Goal: Answer question/provide support

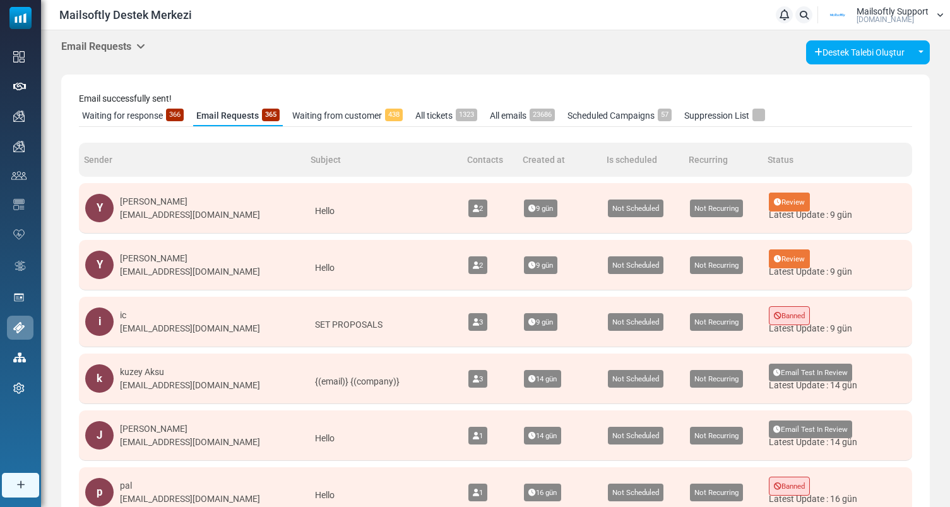
click at [125, 47] on h5 "Email Requests" at bounding box center [103, 46] width 84 height 12
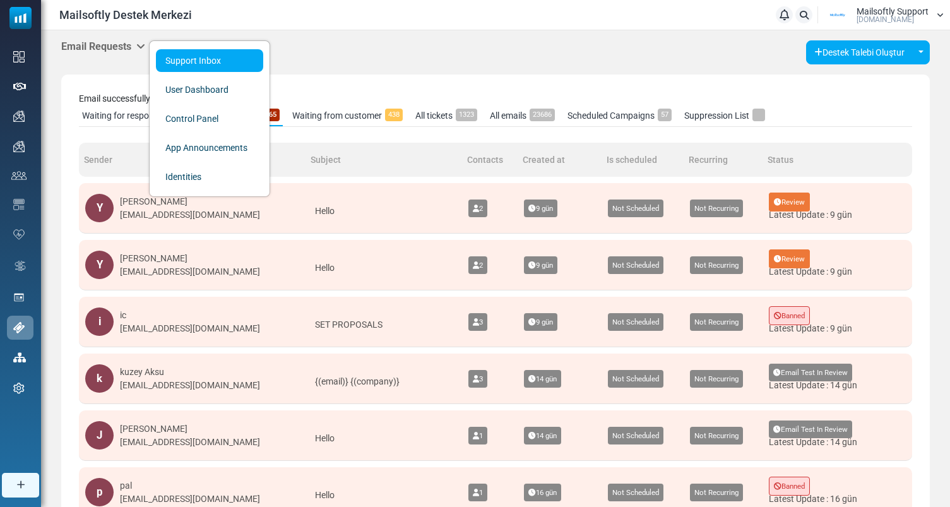
click at [173, 62] on link "Support Inbox" at bounding box center [209, 60] width 107 height 23
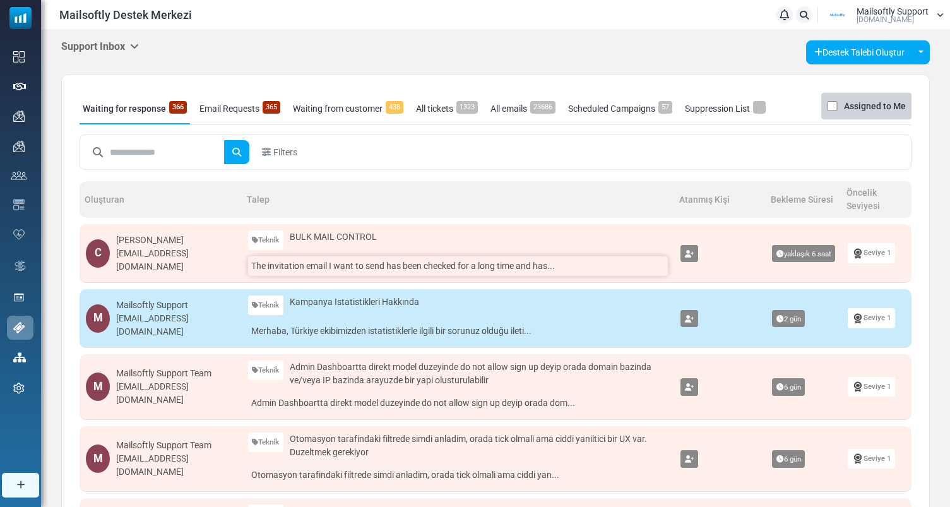
click at [440, 273] on link "The invitation email I want to send has been checked for a long time and has..." at bounding box center [458, 266] width 420 height 20
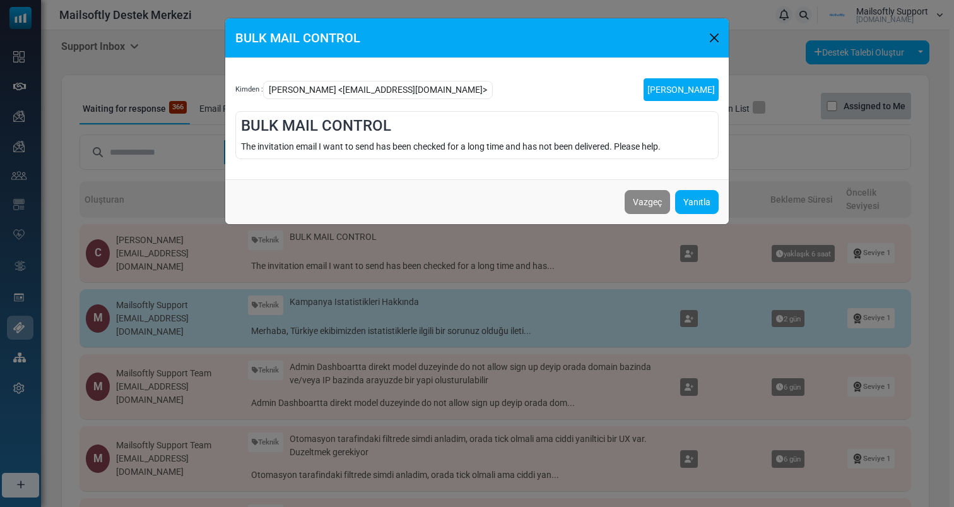
click at [687, 98] on link "Talebi Kapat" at bounding box center [681, 89] width 75 height 23
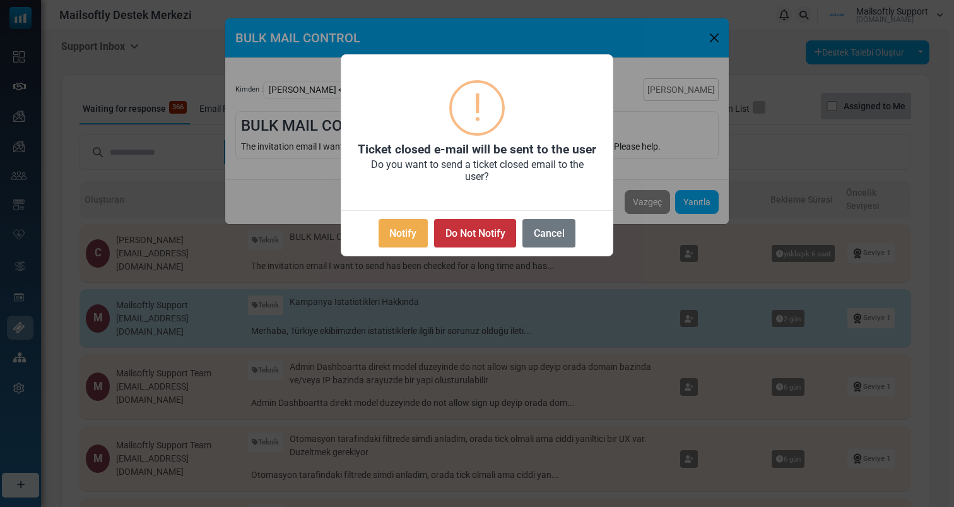
click at [484, 228] on button "Do Not Notify" at bounding box center [475, 233] width 82 height 28
